Goal: Task Accomplishment & Management: Manage account settings

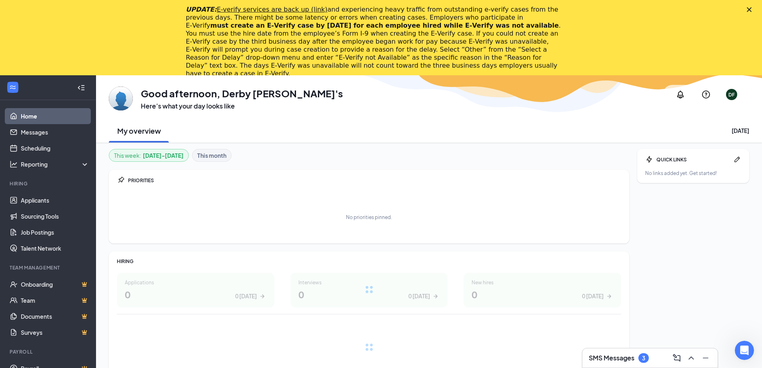
click at [752, 12] on icon "Close" at bounding box center [749, 9] width 5 height 5
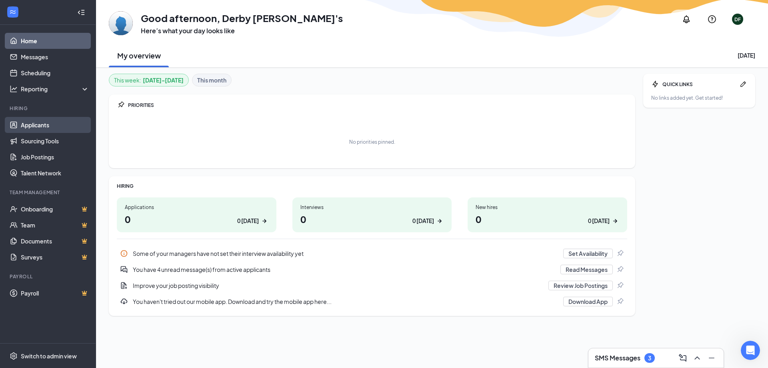
click at [55, 126] on link "Applicants" at bounding box center [55, 125] width 68 height 16
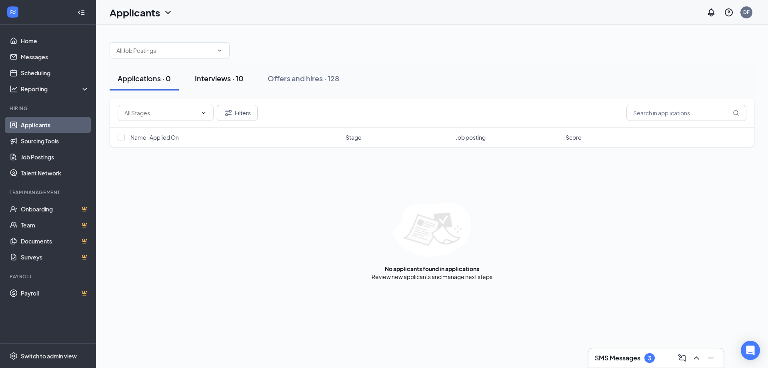
click at [229, 80] on div "Interviews · 10" at bounding box center [219, 78] width 49 height 10
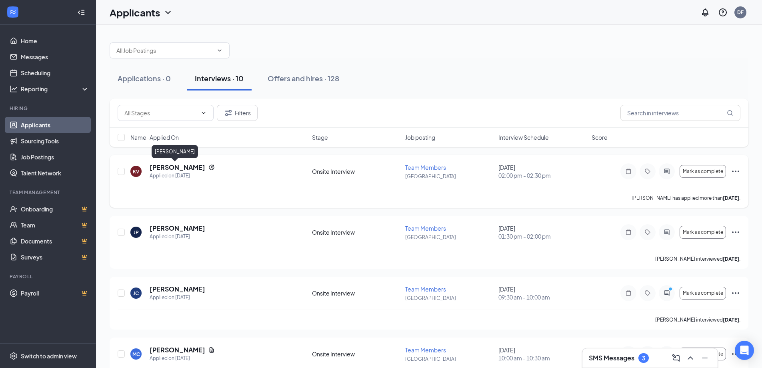
click at [165, 167] on h5 "[PERSON_NAME]" at bounding box center [178, 167] width 56 height 9
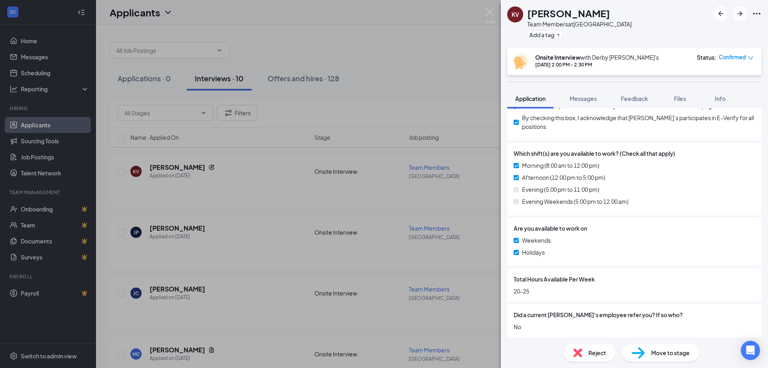
scroll to position [398, 0]
